Goal: Use online tool/utility: Utilize a website feature to perform a specific function

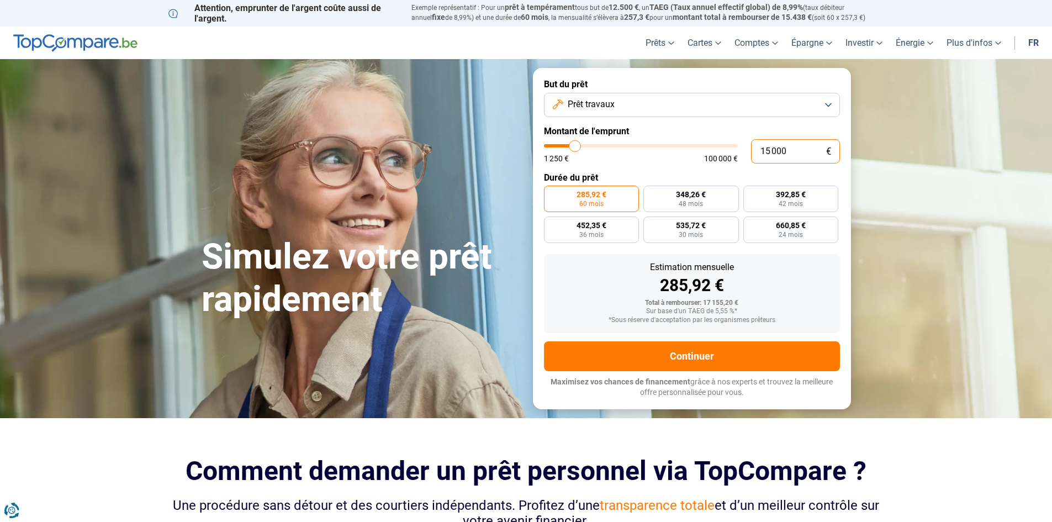
click at [769, 149] on input "15 000" at bounding box center [795, 151] width 89 height 24
type input "18 000"
type input "18000"
radio input "false"
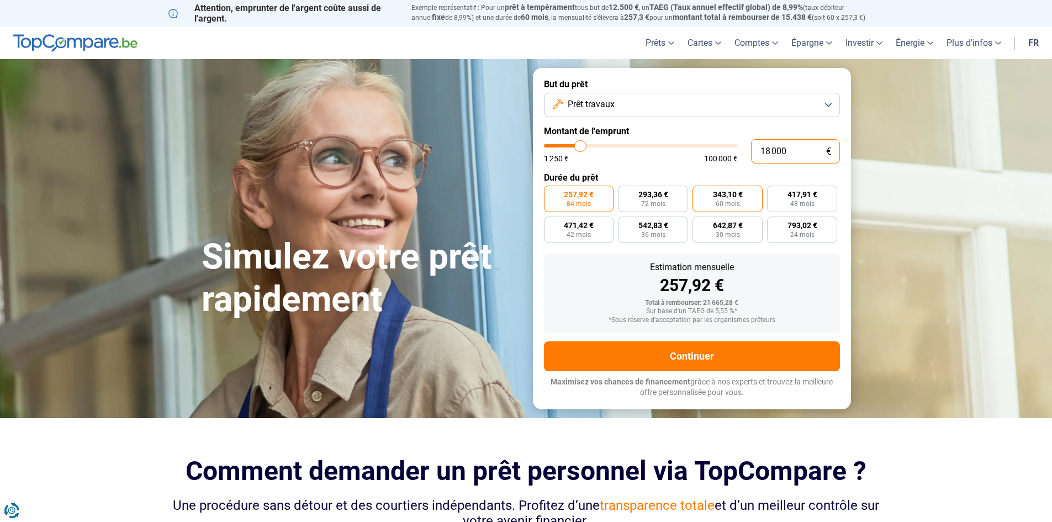
type input "18 000"
click at [738, 202] on span "60 mois" at bounding box center [728, 203] width 24 height 7
click at [700, 193] on input "343,10 € 60 mois" at bounding box center [695, 189] width 7 height 7
radio input "true"
click at [770, 150] on input "18 000" at bounding box center [795, 151] width 89 height 24
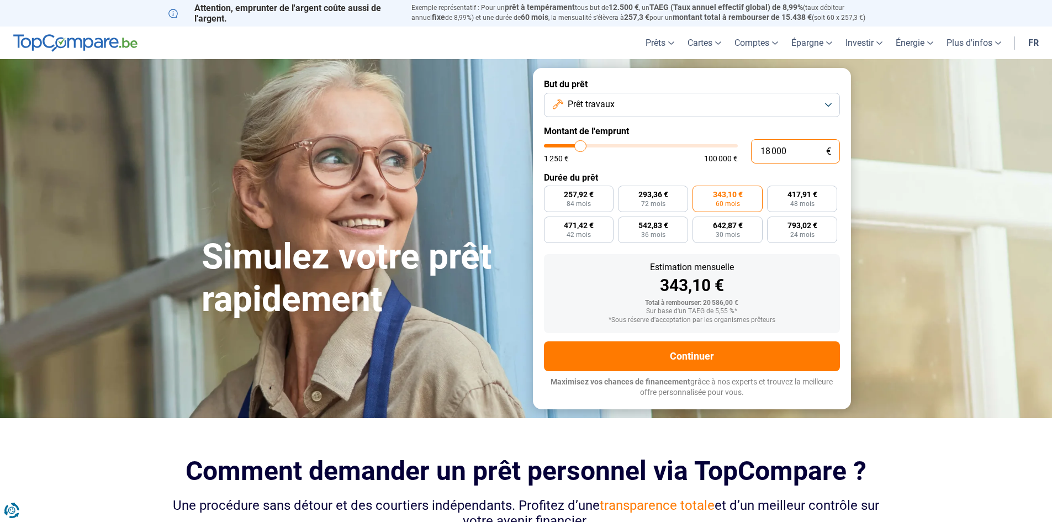
type input "17 000"
type input "17000"
radio input "false"
radio input "true"
click at [658, 154] on div "1 250 € 100 000 €" at bounding box center [641, 153] width 194 height 18
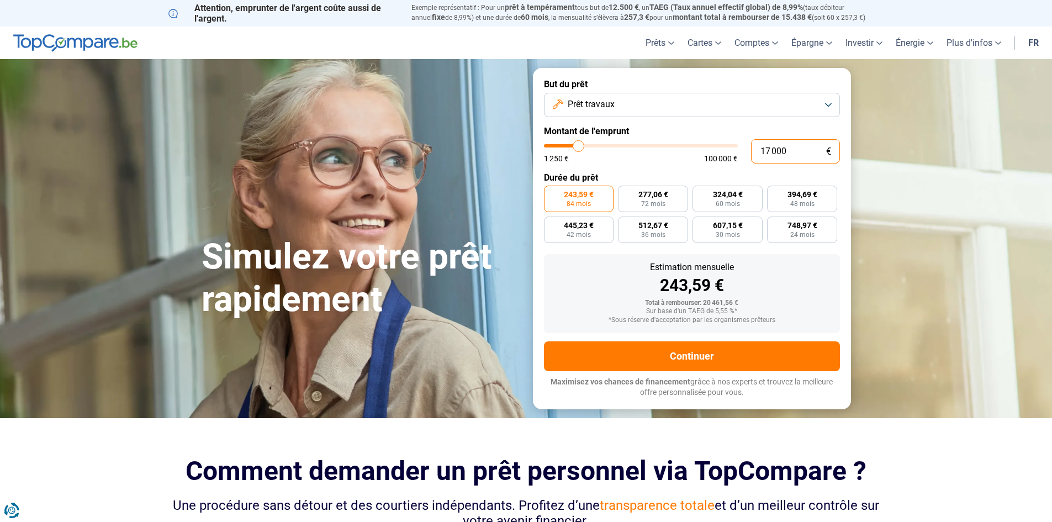
click at [789, 150] on input "17 000" at bounding box center [795, 151] width 89 height 24
click at [811, 153] on input "17 000" at bounding box center [795, 151] width 89 height 24
click at [926, 212] on section "Simulez votre prêt rapidement Simulez votre prêt rapidement But du prêt Prêt tr…" at bounding box center [526, 238] width 1052 height 358
click at [769, 147] on input "17 000" at bounding box center [795, 151] width 89 height 24
type input "16 000"
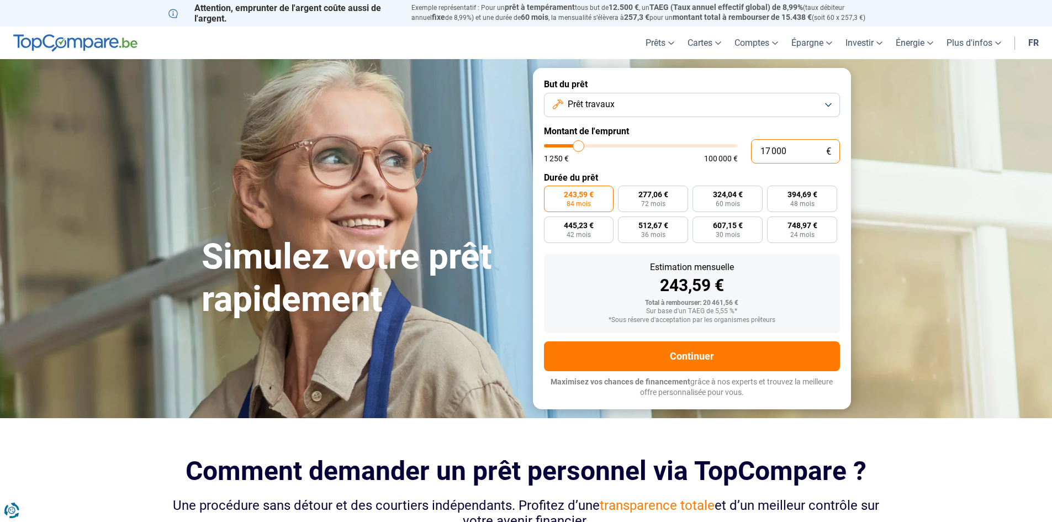
type input "16000"
type input "51 500"
type input "51500"
radio input "false"
type input "51 750"
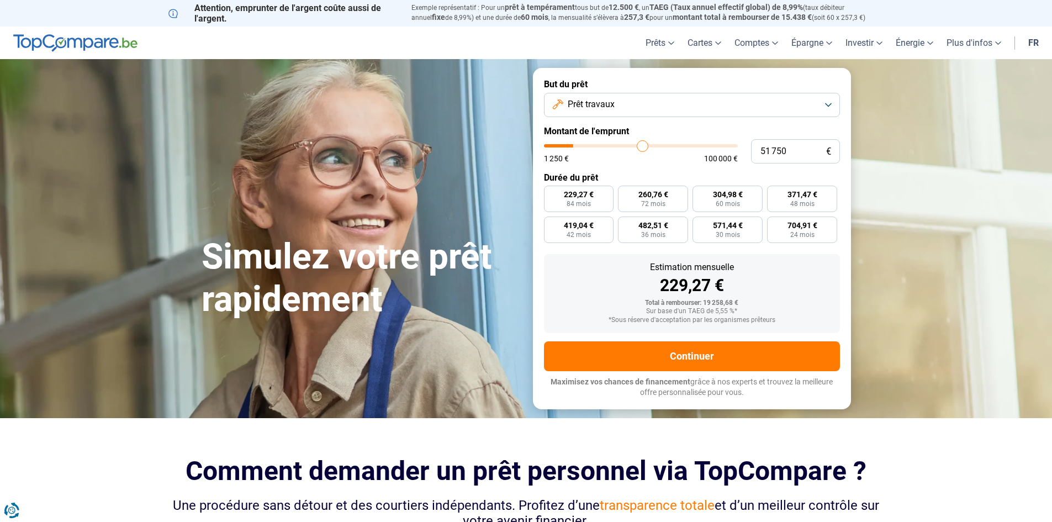
type input "52500"
click at [644, 146] on input "range" at bounding box center [641, 145] width 194 height 3
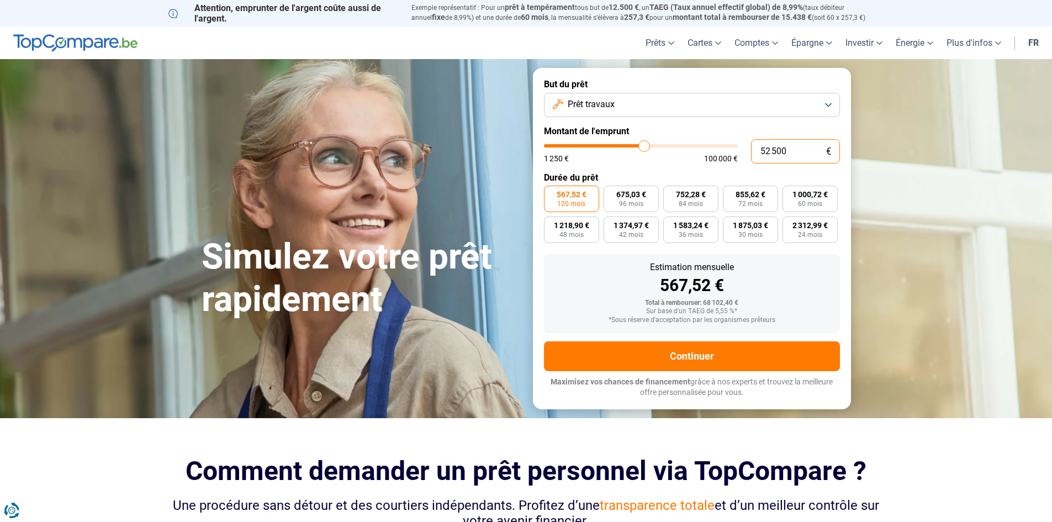
drag, startPoint x: 761, startPoint y: 148, endPoint x: 794, endPoint y: 149, distance: 32.6
click at [794, 149] on input "52 500" at bounding box center [795, 151] width 89 height 24
type input "1"
type input "1250"
type input "16"
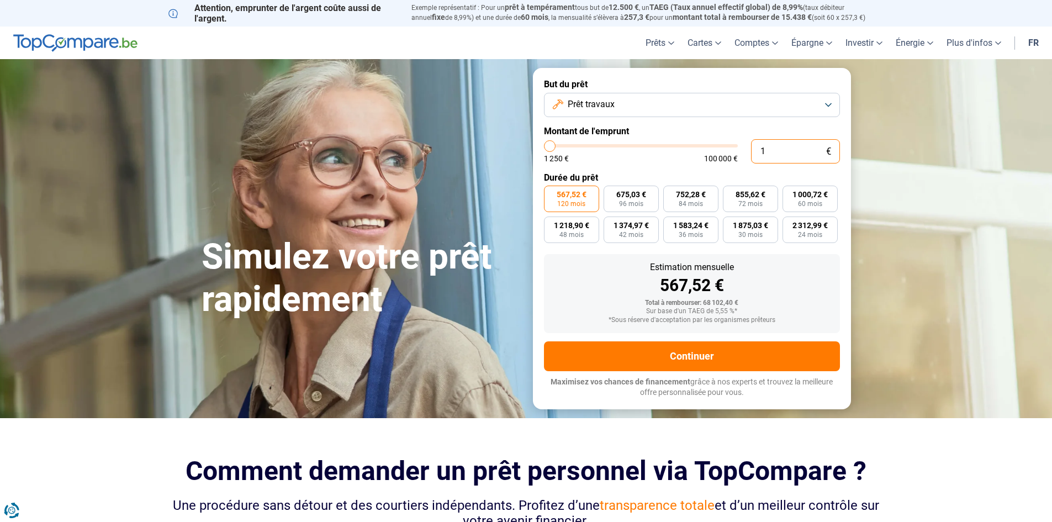
type input "1250"
type input "160"
type input "1250"
type input "1 600"
type input "1500"
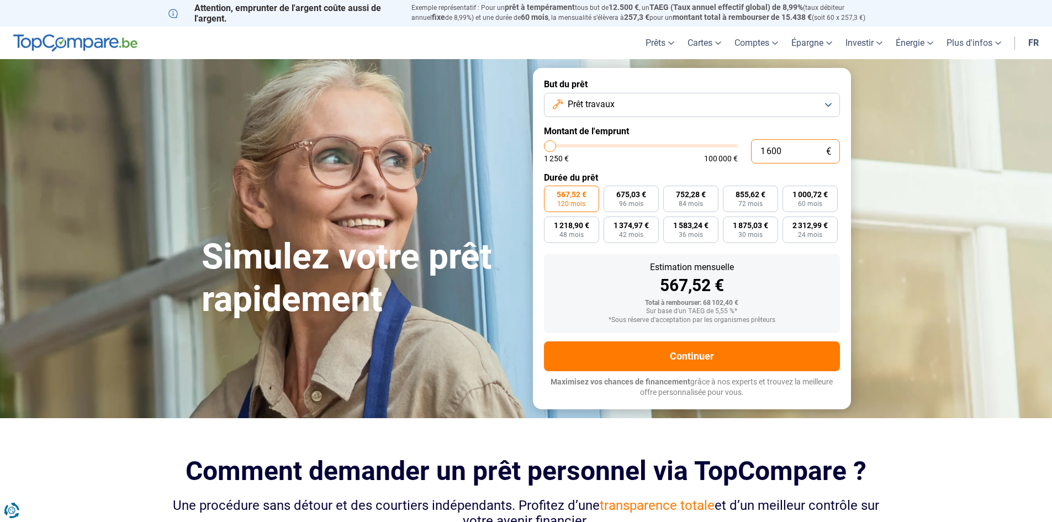
type input "16 000"
type input "16000"
radio input "true"
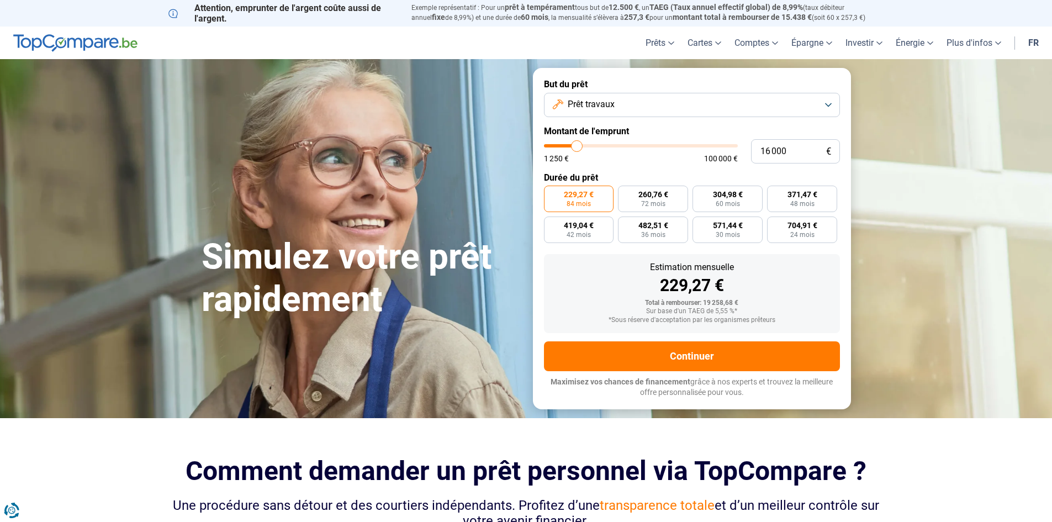
click at [820, 127] on label "Montant de l'emprunt" at bounding box center [692, 131] width 296 height 10
drag, startPoint x: 785, startPoint y: 149, endPoint x: 744, endPoint y: 150, distance: 40.9
click at [744, 150] on div "16 000 € 1 250 € 100 000 €" at bounding box center [692, 151] width 296 height 24
type input "2"
type input "1250"
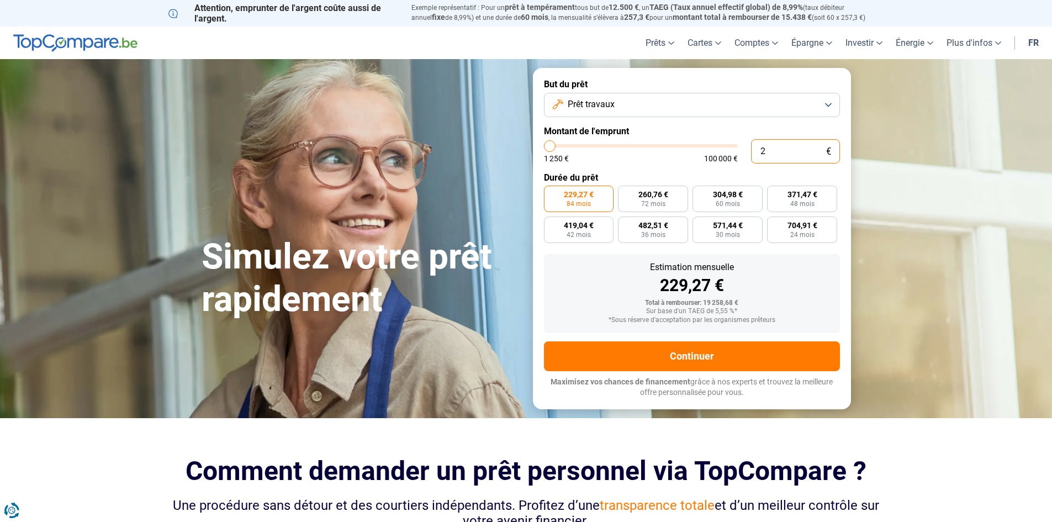
type input "22"
type input "1250"
type input "220"
type input "1250"
type input "2 200"
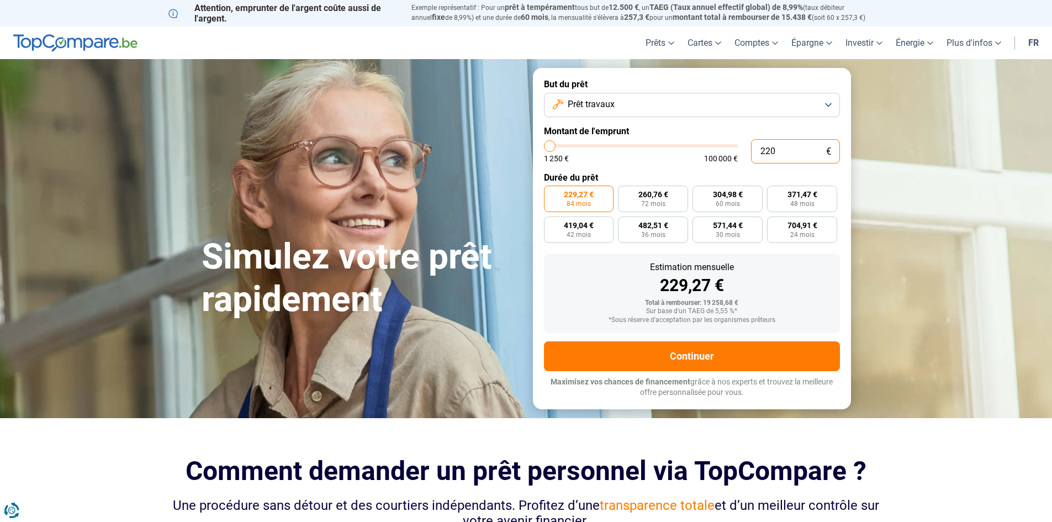
type input "2250"
type input "22 000"
type input "22000"
radio input "false"
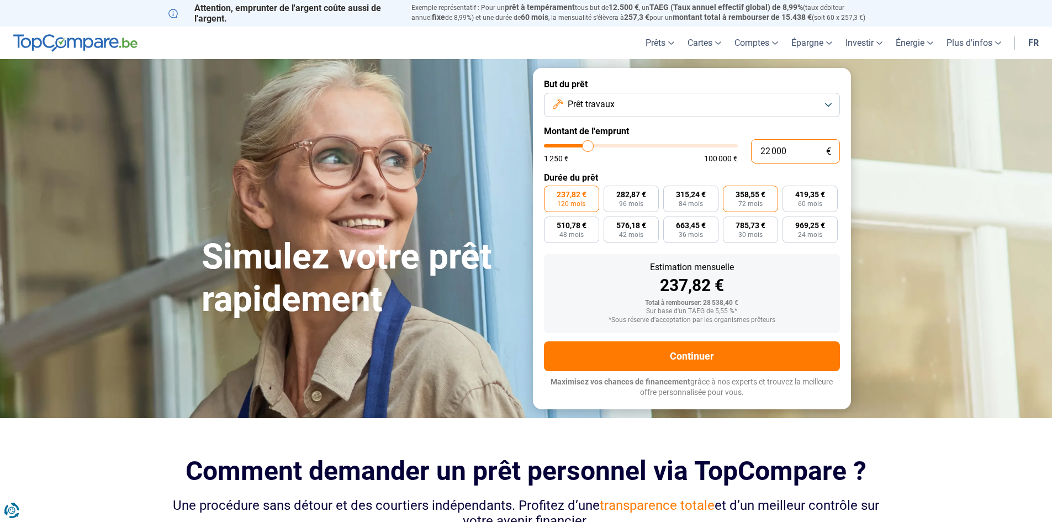
type input "22 000"
click at [765, 203] on label "358,55 € 72 mois" at bounding box center [750, 199] width 55 height 27
click at [730, 193] on input "358,55 € 72 mois" at bounding box center [726, 189] width 7 height 7
radio input "true"
